Goal: Task Accomplishment & Management: Use online tool/utility

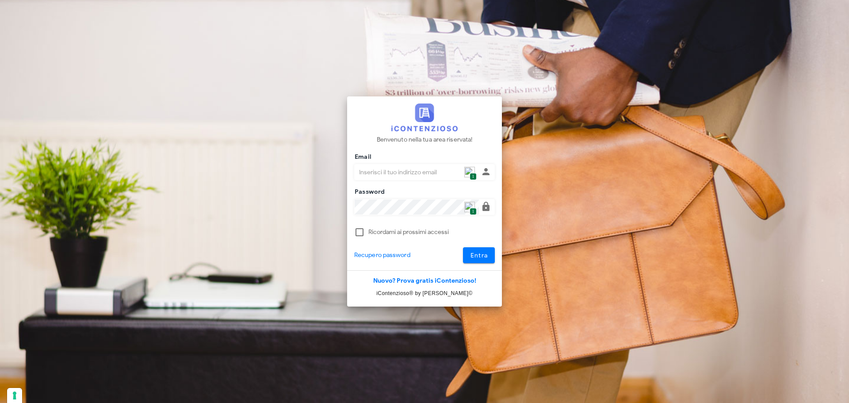
click at [478, 182] on div at bounding box center [424, 184] width 141 height 6
click at [474, 175] on span "1" at bounding box center [473, 177] width 7 height 8
type input "[PERSON_NAME][EMAIL_ADDRESS][DOMAIN_NAME]"
click at [467, 260] on button "Entra" at bounding box center [479, 255] width 32 height 16
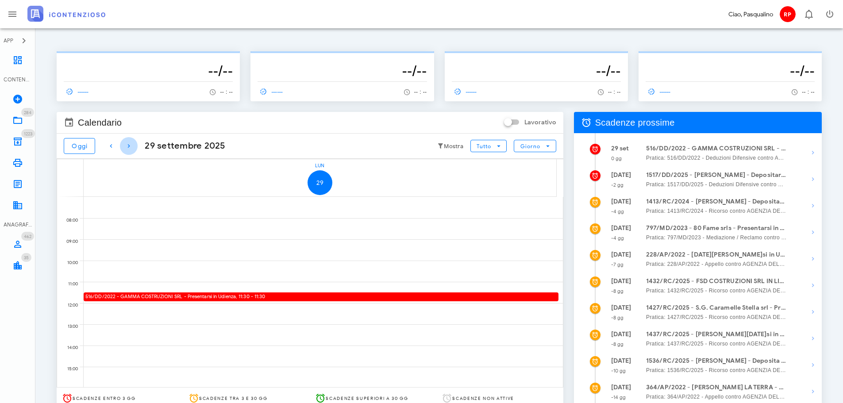
click at [134, 146] on icon "button" at bounding box center [128, 146] width 11 height 11
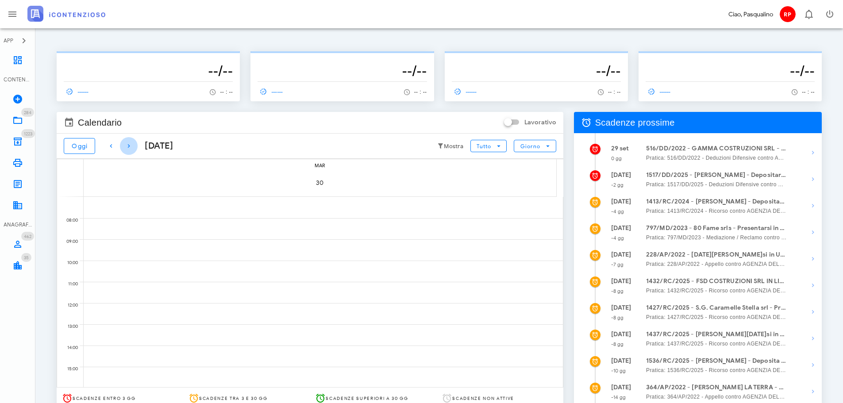
click at [134, 146] on icon "button" at bounding box center [128, 146] width 11 height 11
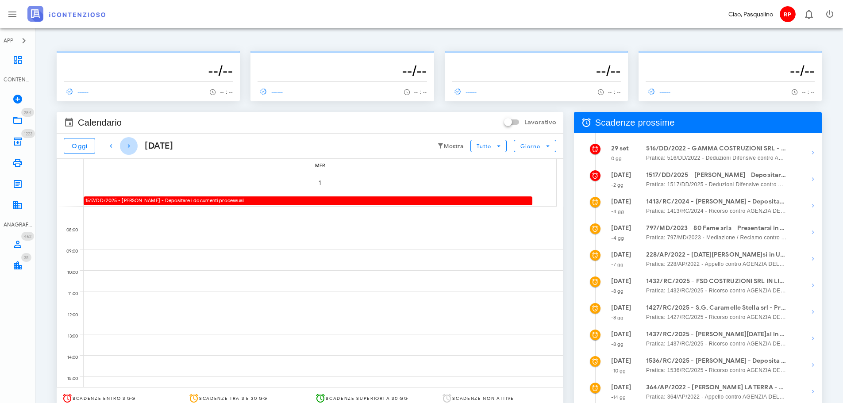
click at [134, 146] on icon "button" at bounding box center [128, 146] width 11 height 11
